Goal: Information Seeking & Learning: Learn about a topic

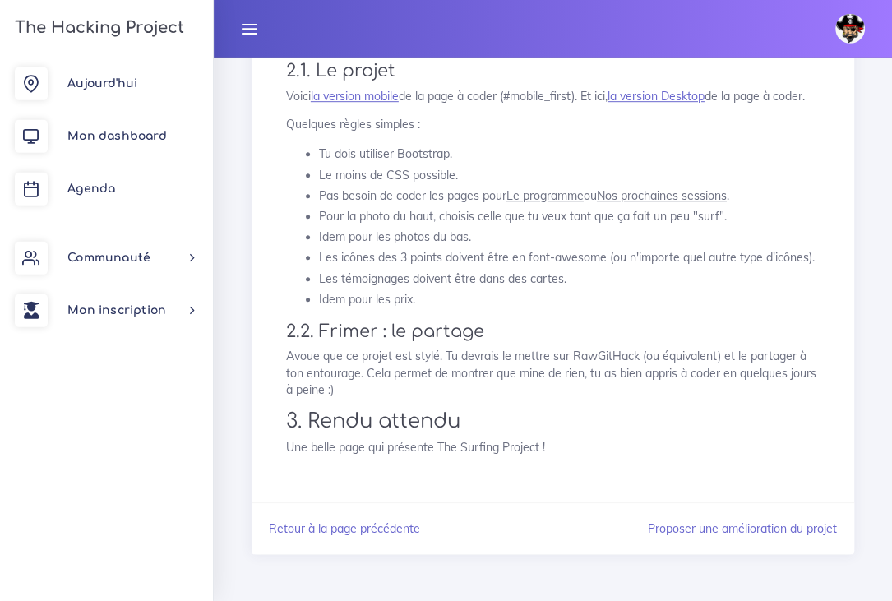
scroll to position [786, 0]
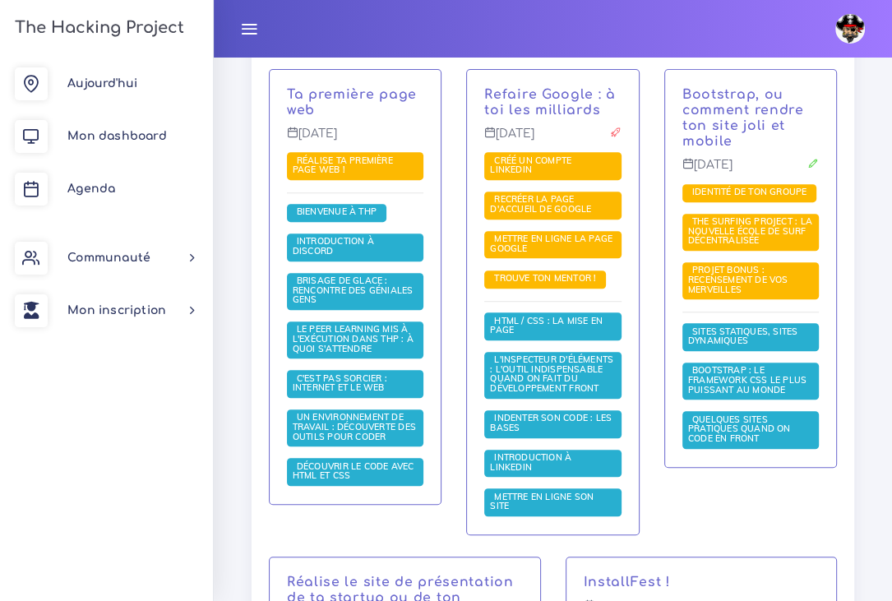
scroll to position [473, 0]
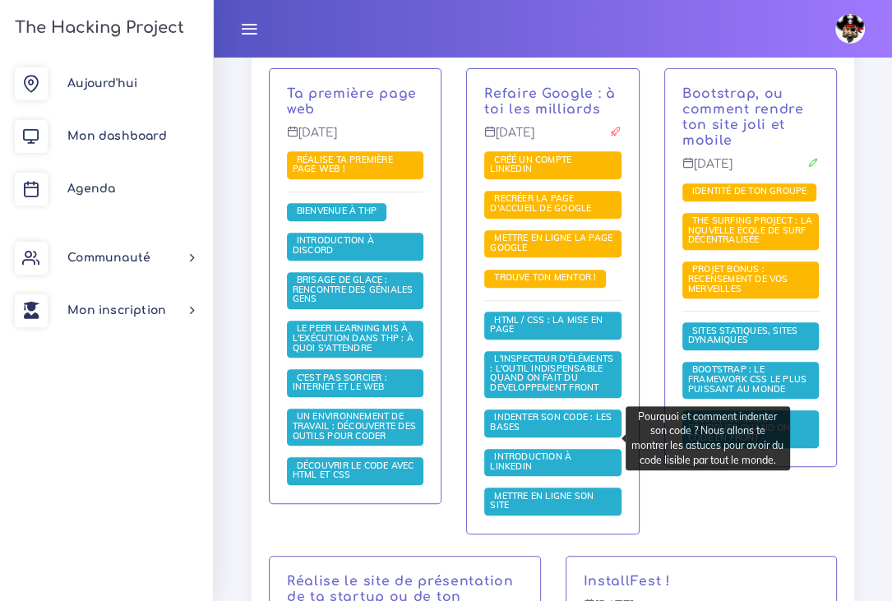
click at [548, 432] on span "Indenter son code : les bases" at bounding box center [551, 421] width 122 height 21
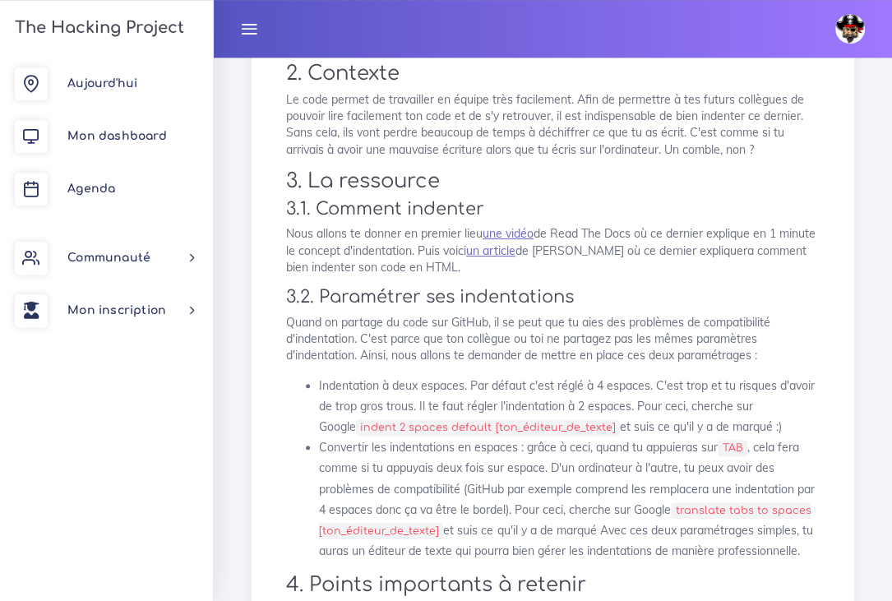
scroll to position [299, 0]
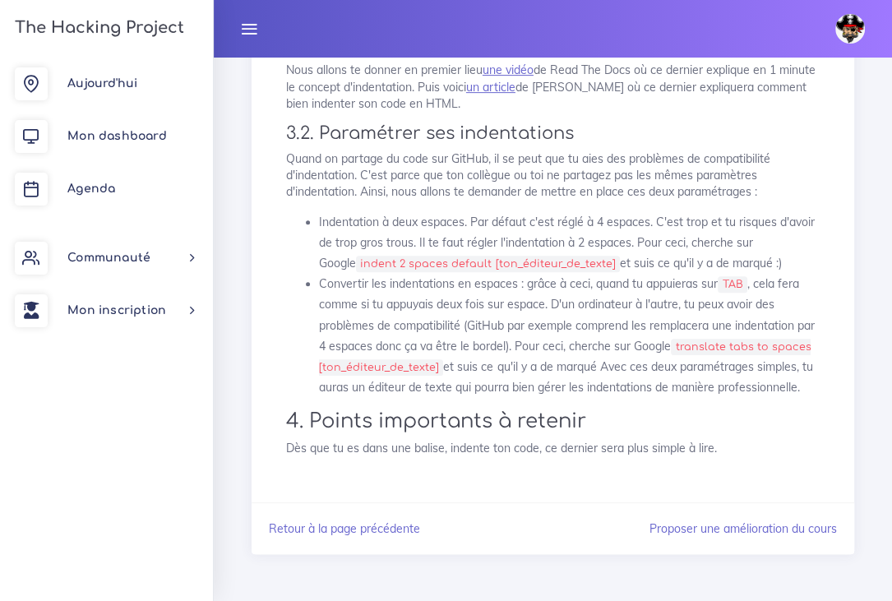
click at [533, 335] on li "Convertir les indentations en espaces : grâce à ceci, quand tu appuieras sur TA…" at bounding box center [569, 336] width 500 height 124
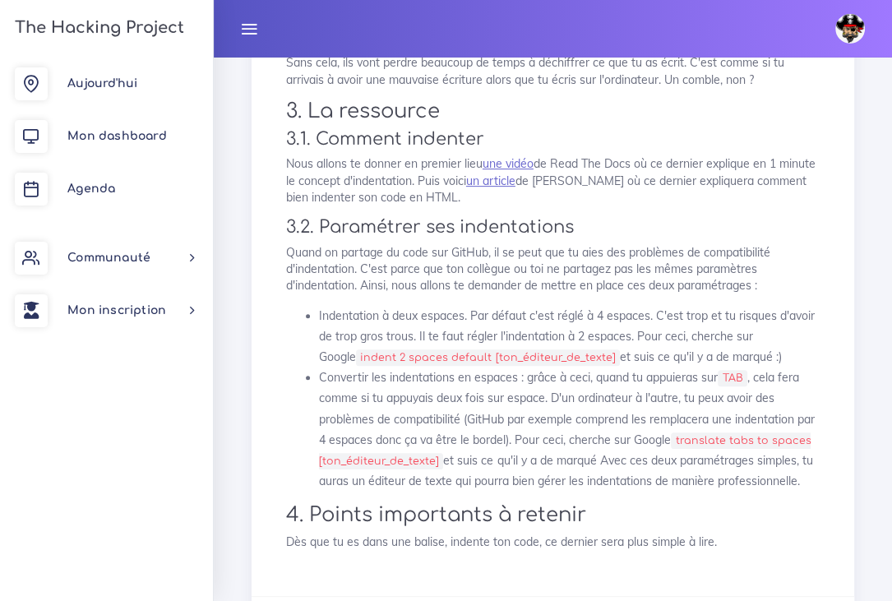
scroll to position [367, 0]
click at [97, 192] on span "Agenda" at bounding box center [91, 188] width 48 height 12
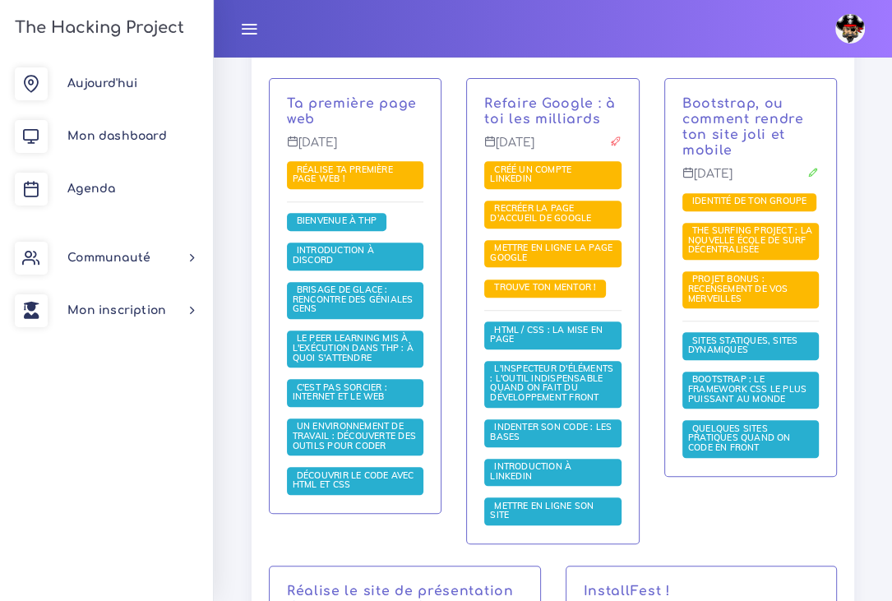
scroll to position [467, 0]
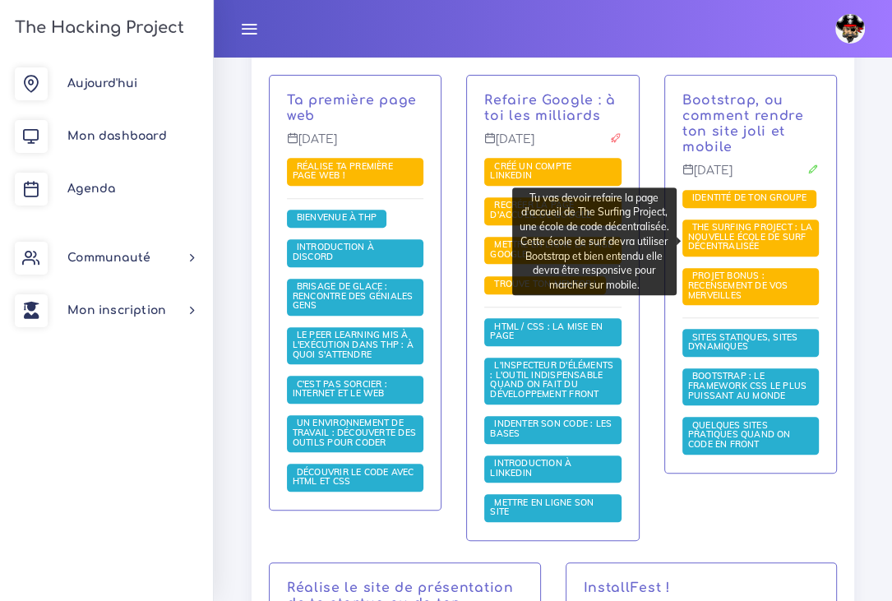
click at [740, 237] on span "The Surfing Project : la nouvelle école de surf décentralisée" at bounding box center [750, 236] width 124 height 30
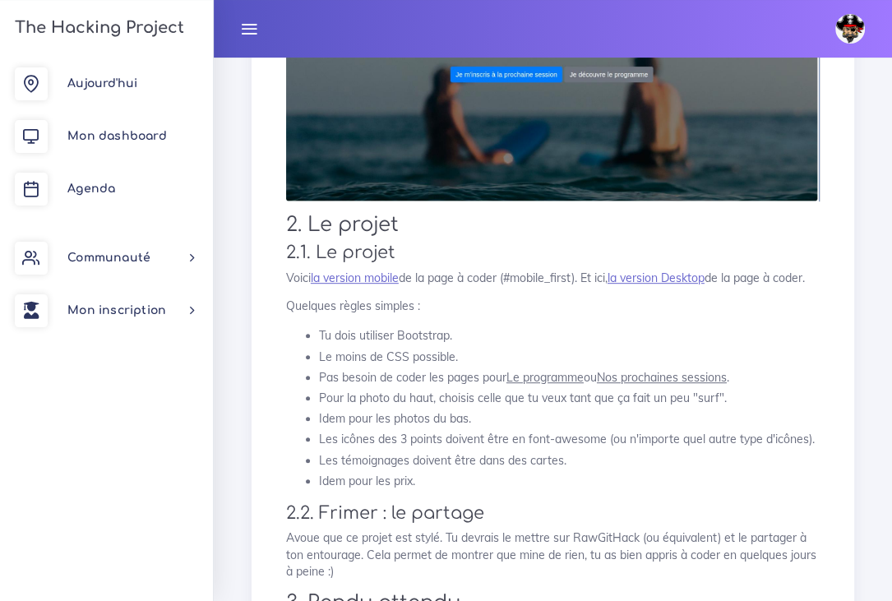
scroll to position [536, 0]
click at [704, 284] on link "la version Desktop" at bounding box center [655, 277] width 97 height 15
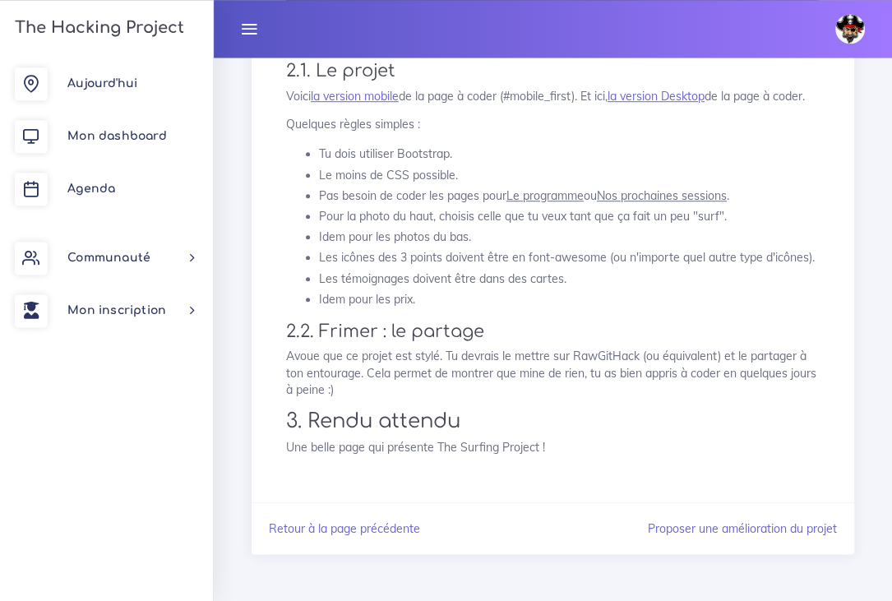
scroll to position [786, 0]
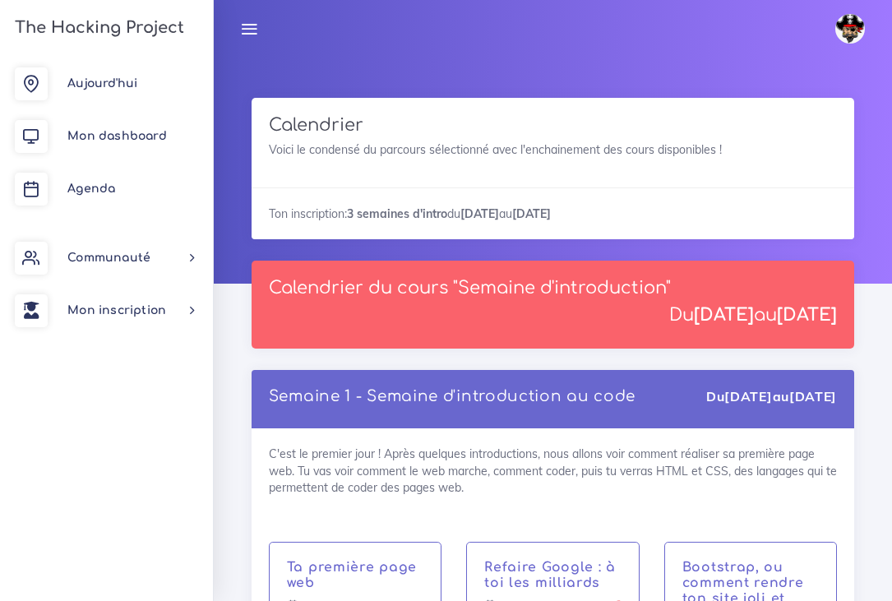
scroll to position [467, 0]
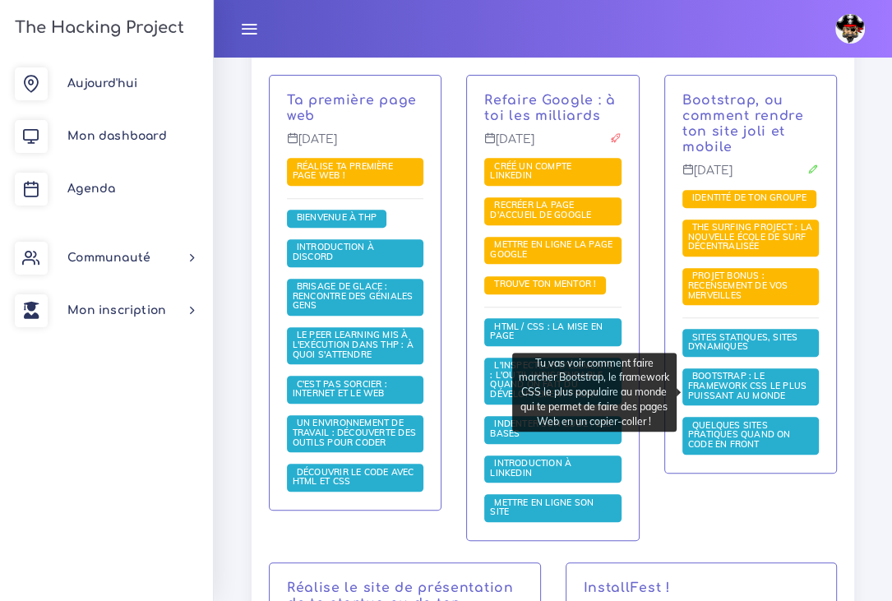
click at [741, 392] on span "Bootstrap : le framework CSS le plus puissant au monde" at bounding box center [747, 385] width 118 height 30
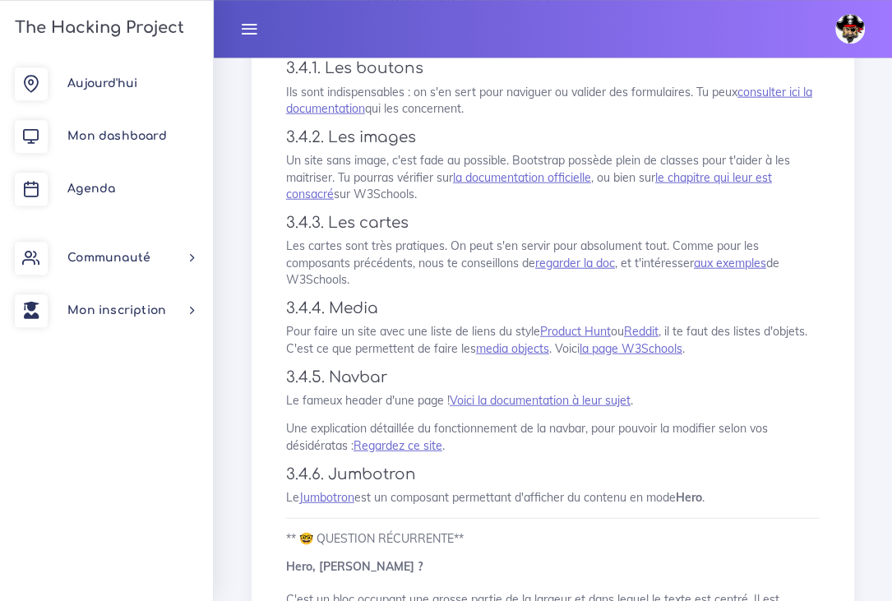
scroll to position [2876, 0]
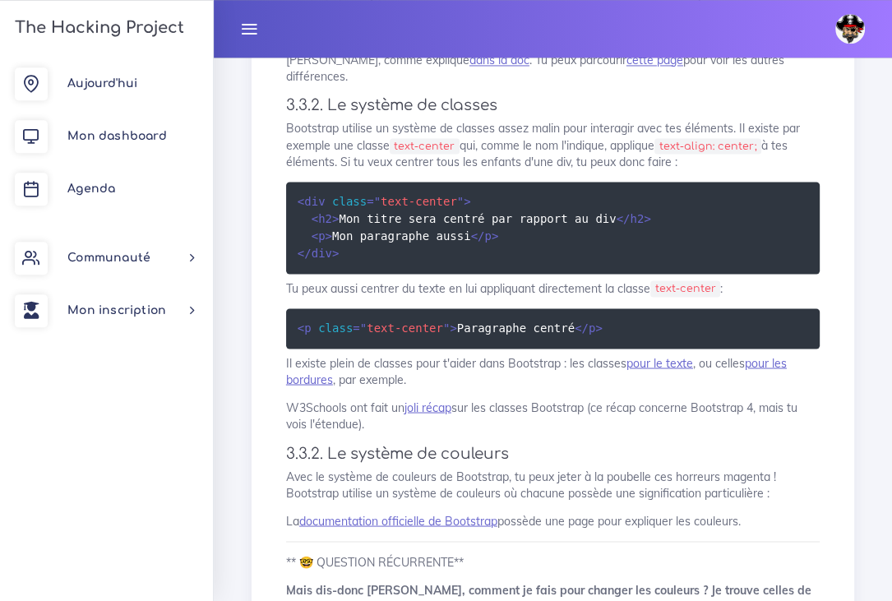
scroll to position [1968, 0]
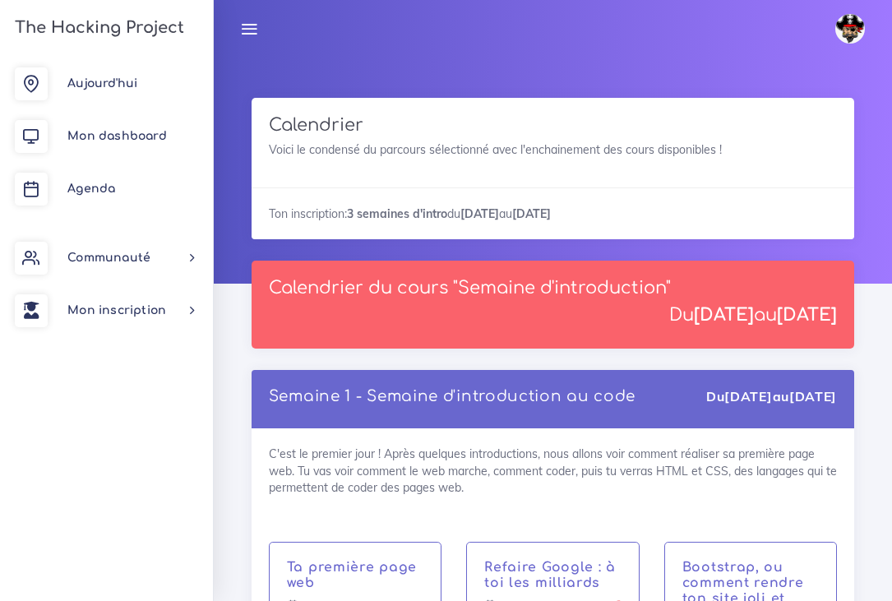
scroll to position [467, 0]
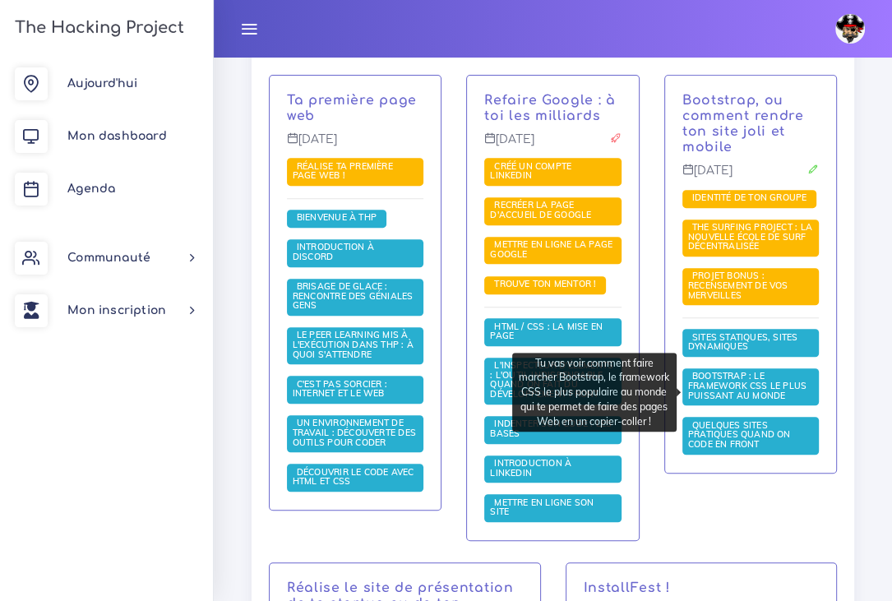
click at [739, 393] on span "Bootstrap : le framework CSS le plus puissant au monde" at bounding box center [747, 385] width 118 height 30
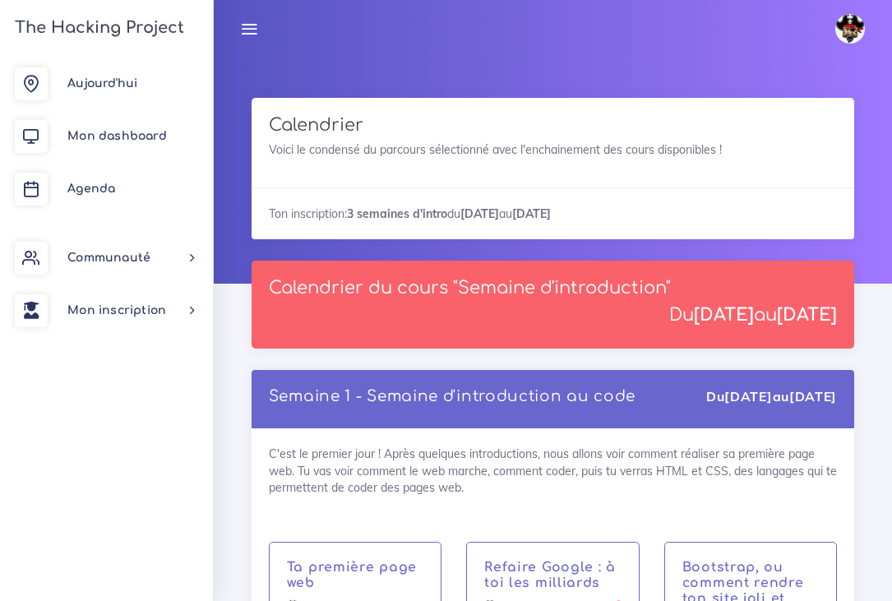
scroll to position [467, 0]
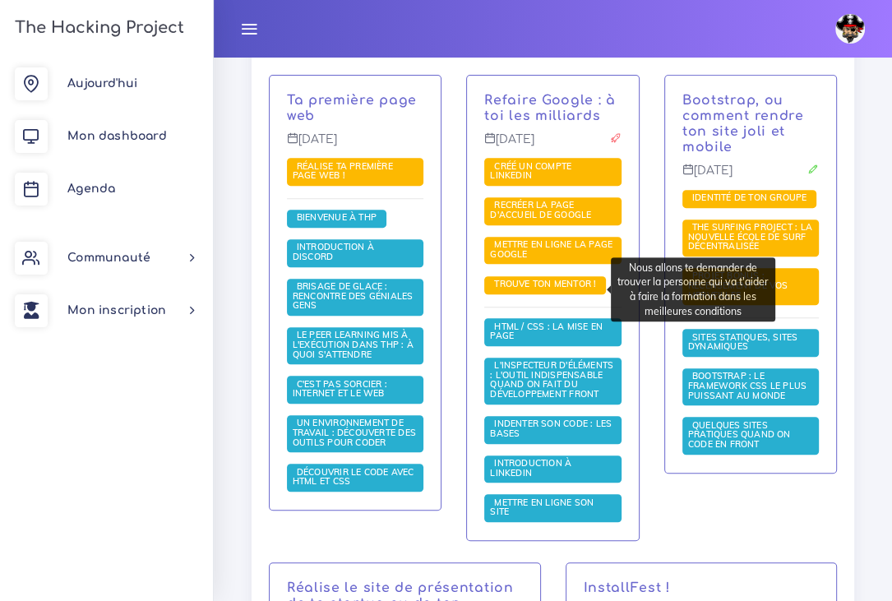
click at [542, 285] on span "Trouve ton mentor !" at bounding box center [545, 284] width 110 height 12
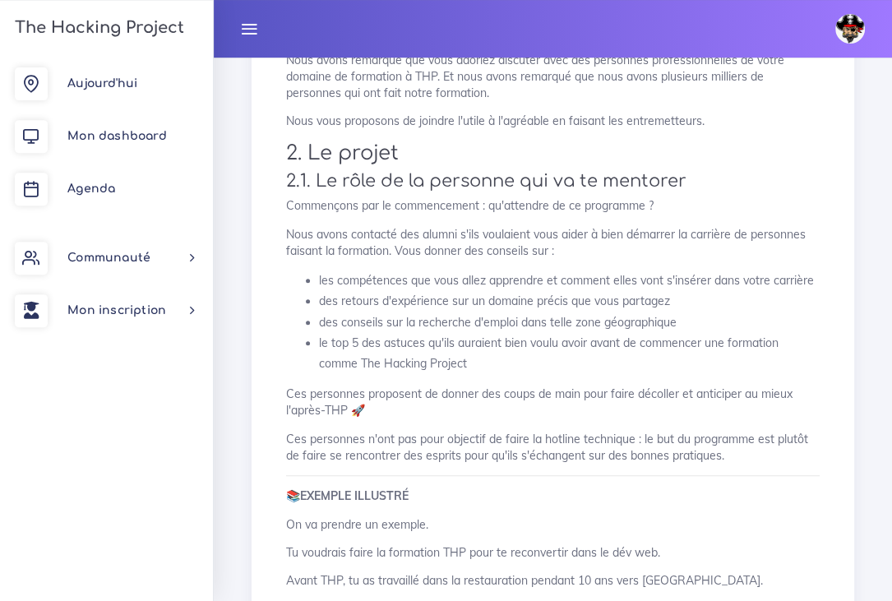
scroll to position [309, 0]
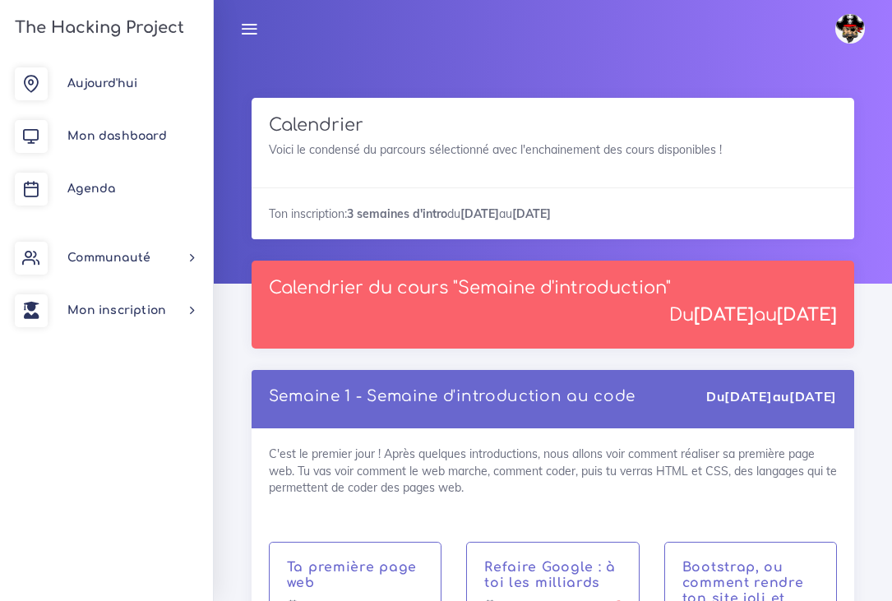
scroll to position [467, 0]
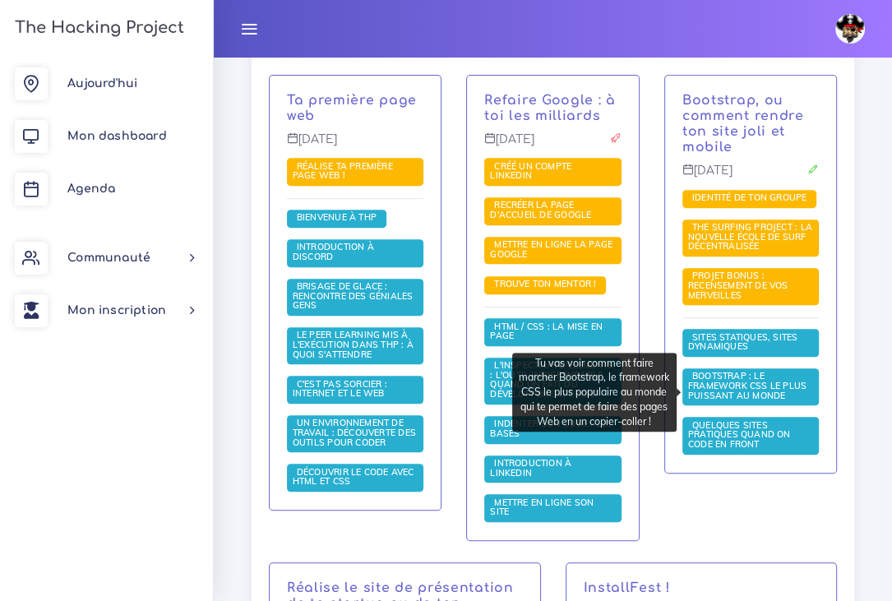
click at [749, 392] on span "Bootstrap : le framework CSS le plus puissant au monde" at bounding box center [747, 385] width 118 height 30
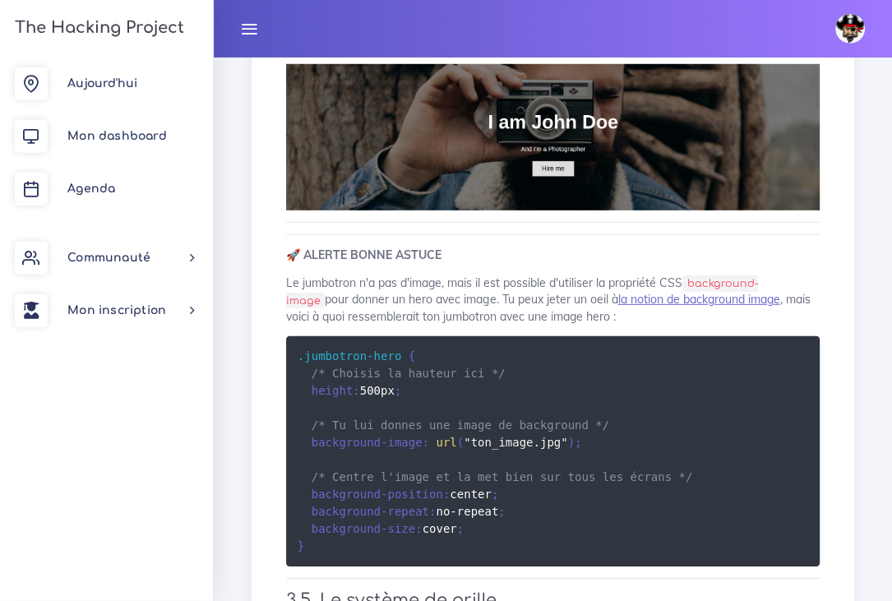
scroll to position [3441, 0]
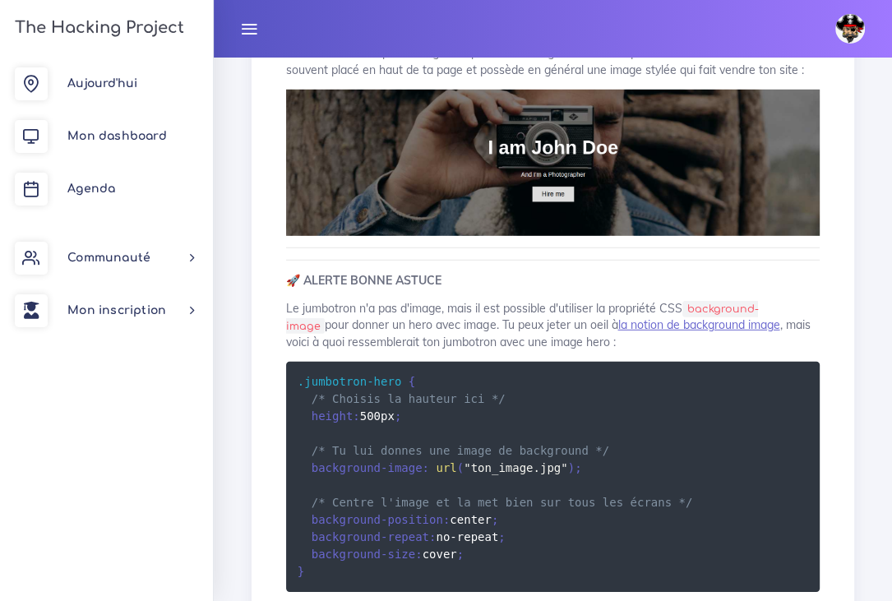
scroll to position [3418, 0]
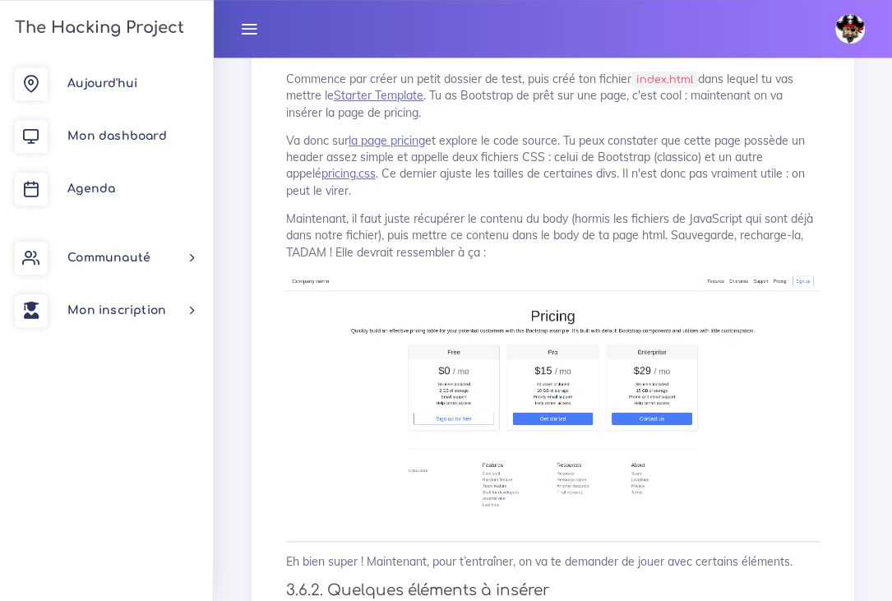
scroll to position [4493, 0]
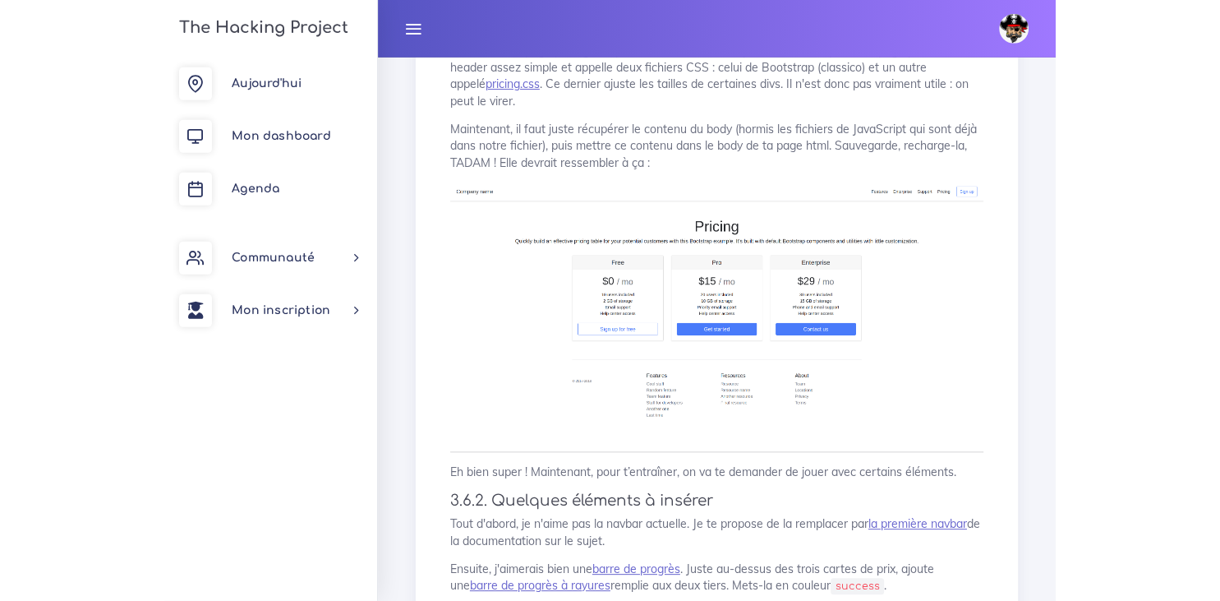
scroll to position [4584, 0]
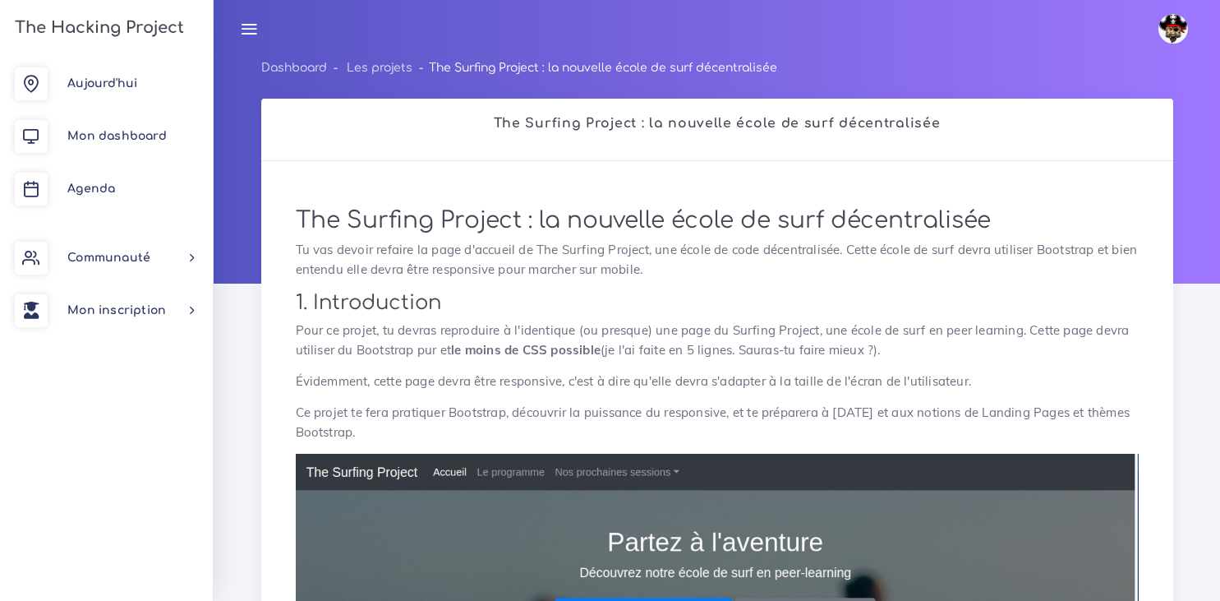
scroll to position [422, 0]
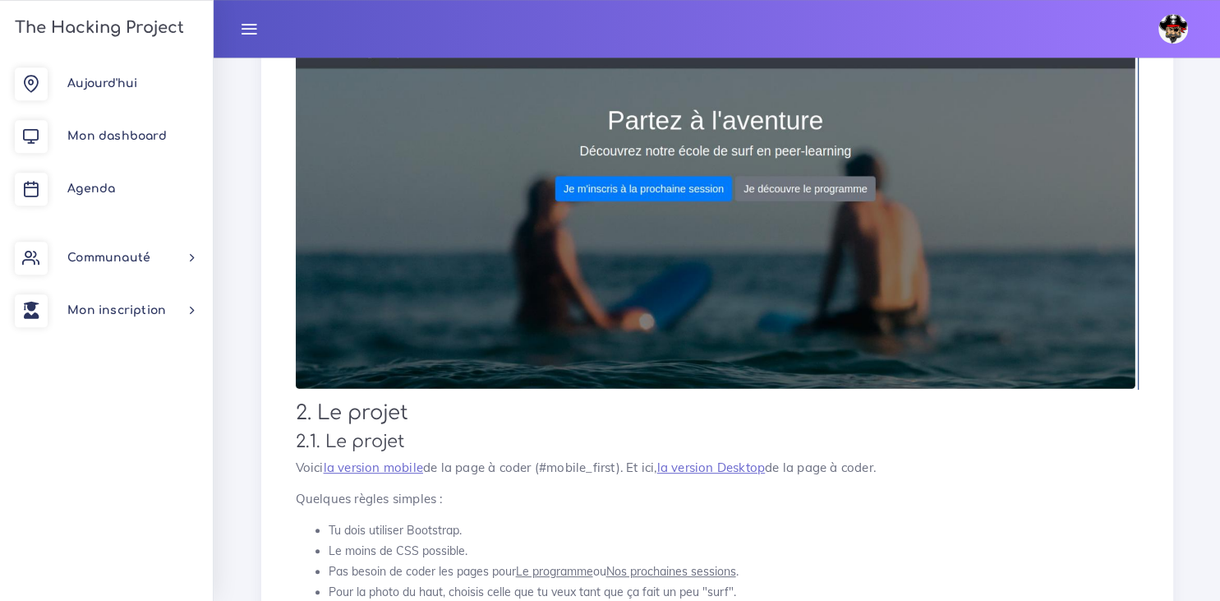
click at [242, 27] on icon at bounding box center [249, 29] width 18 height 18
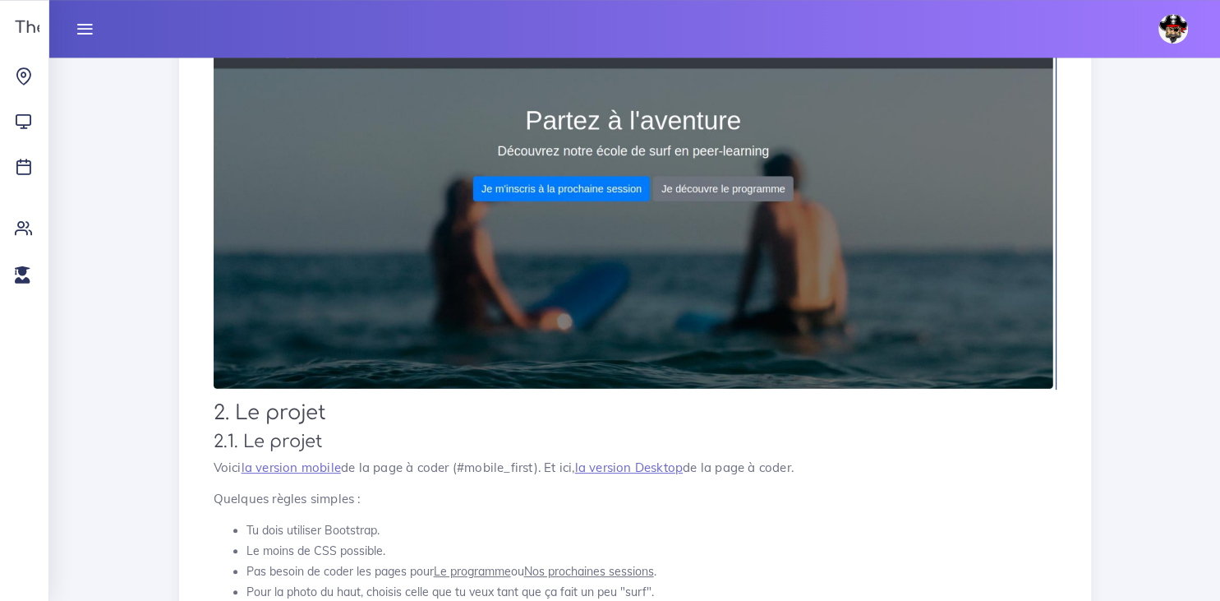
click at [90, 25] on icon at bounding box center [85, 29] width 18 height 18
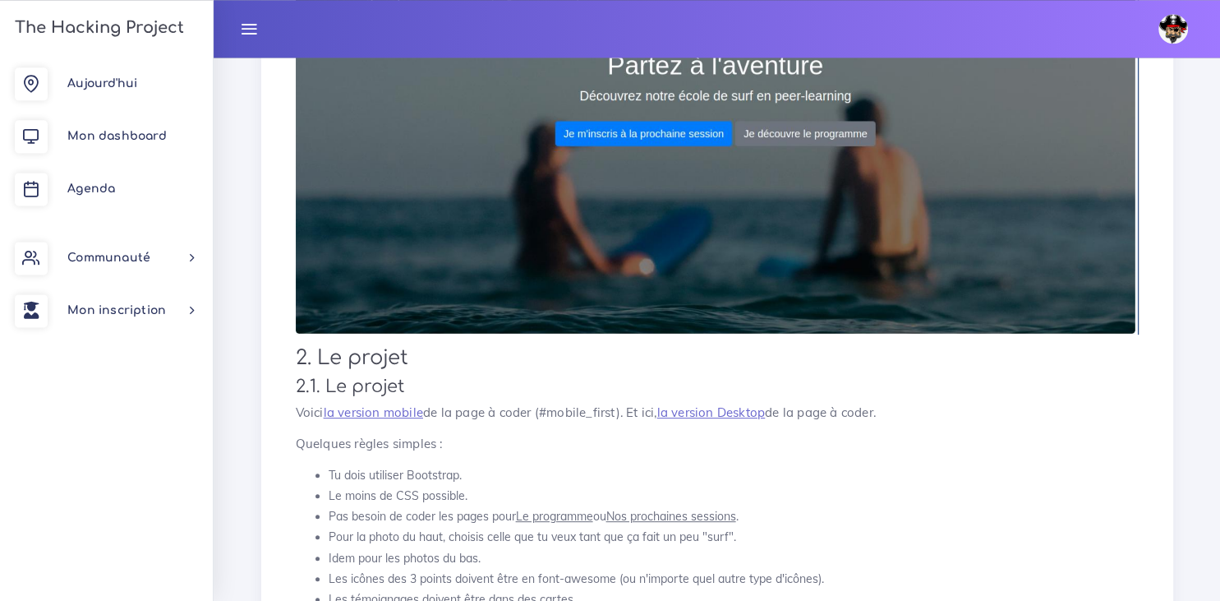
scroll to position [471, 0]
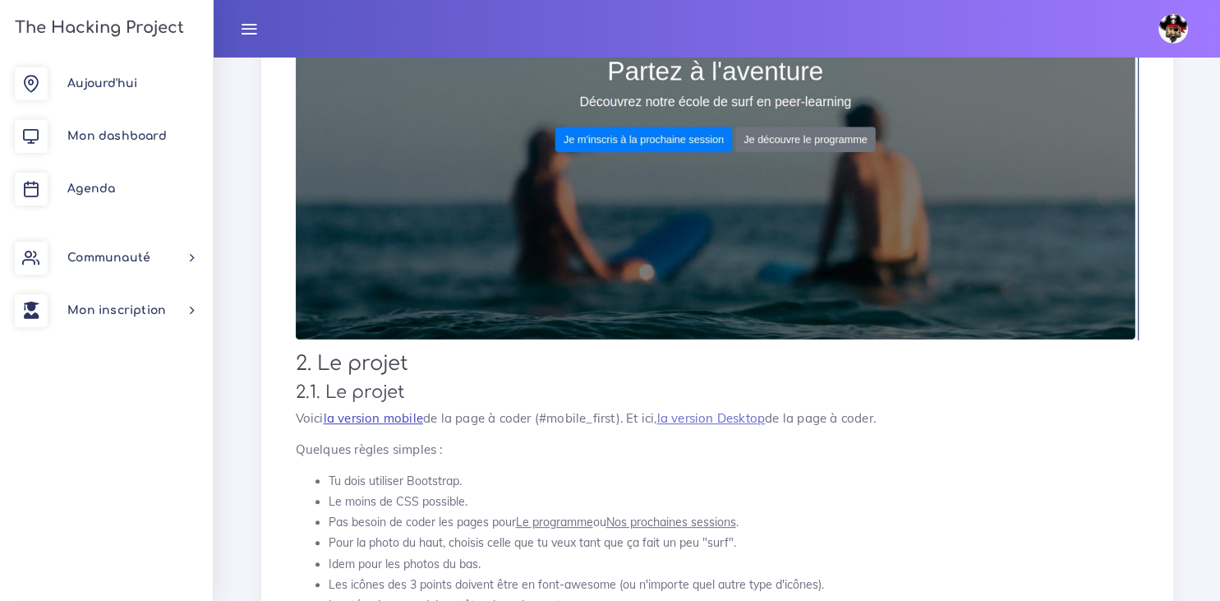
click at [394, 415] on link "la version mobile" at bounding box center [373, 418] width 99 height 16
click at [380, 420] on link "la version mobile" at bounding box center [373, 418] width 99 height 16
click at [385, 418] on link "la version mobile" at bounding box center [373, 418] width 99 height 16
click at [720, 414] on link "la version Desktop" at bounding box center [711, 418] width 108 height 16
click at [716, 420] on link "la version Desktop" at bounding box center [711, 418] width 108 height 16
